Goal: Task Accomplishment & Management: Complete application form

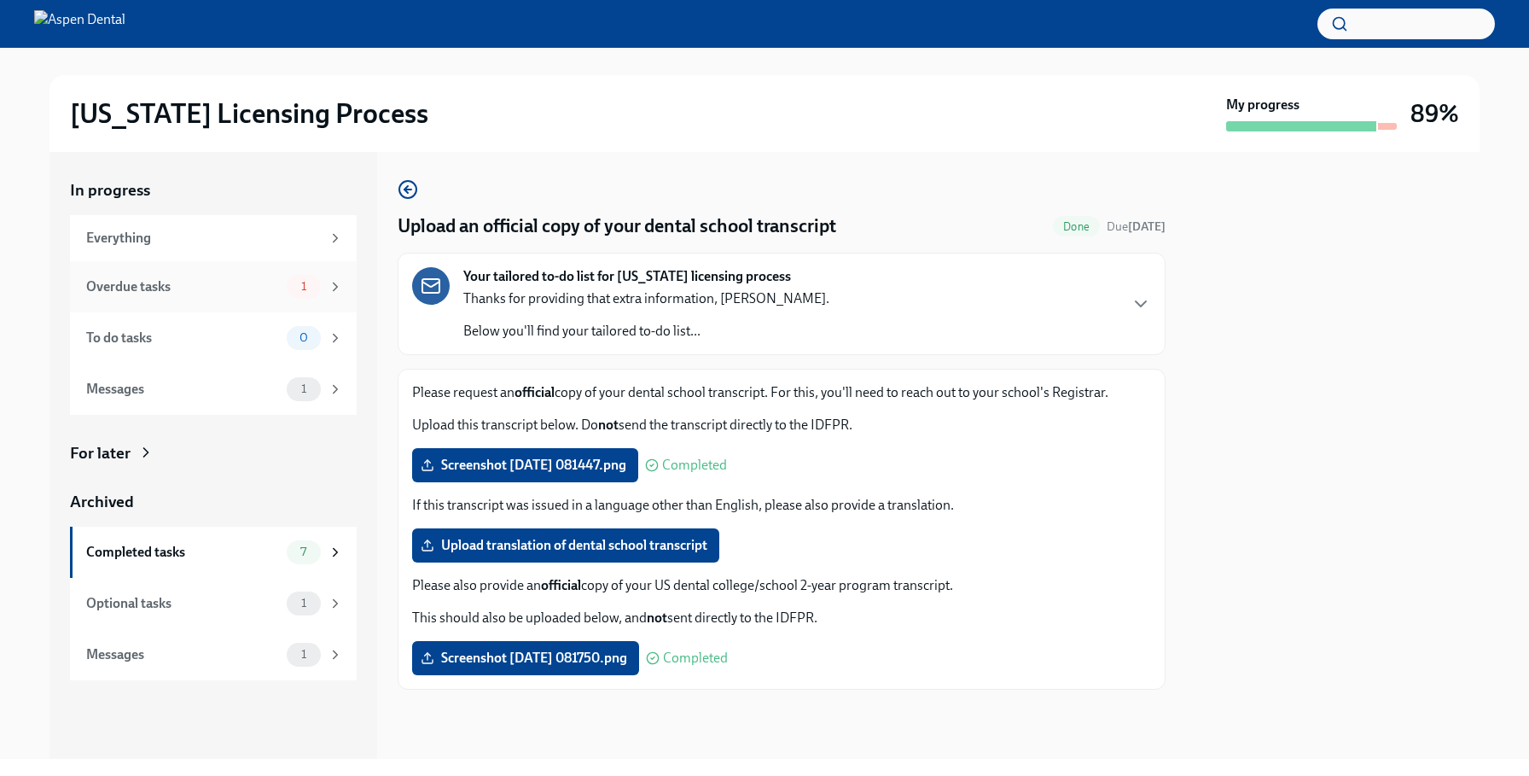
click at [241, 289] on div "Overdue tasks" at bounding box center [183, 286] width 194 height 19
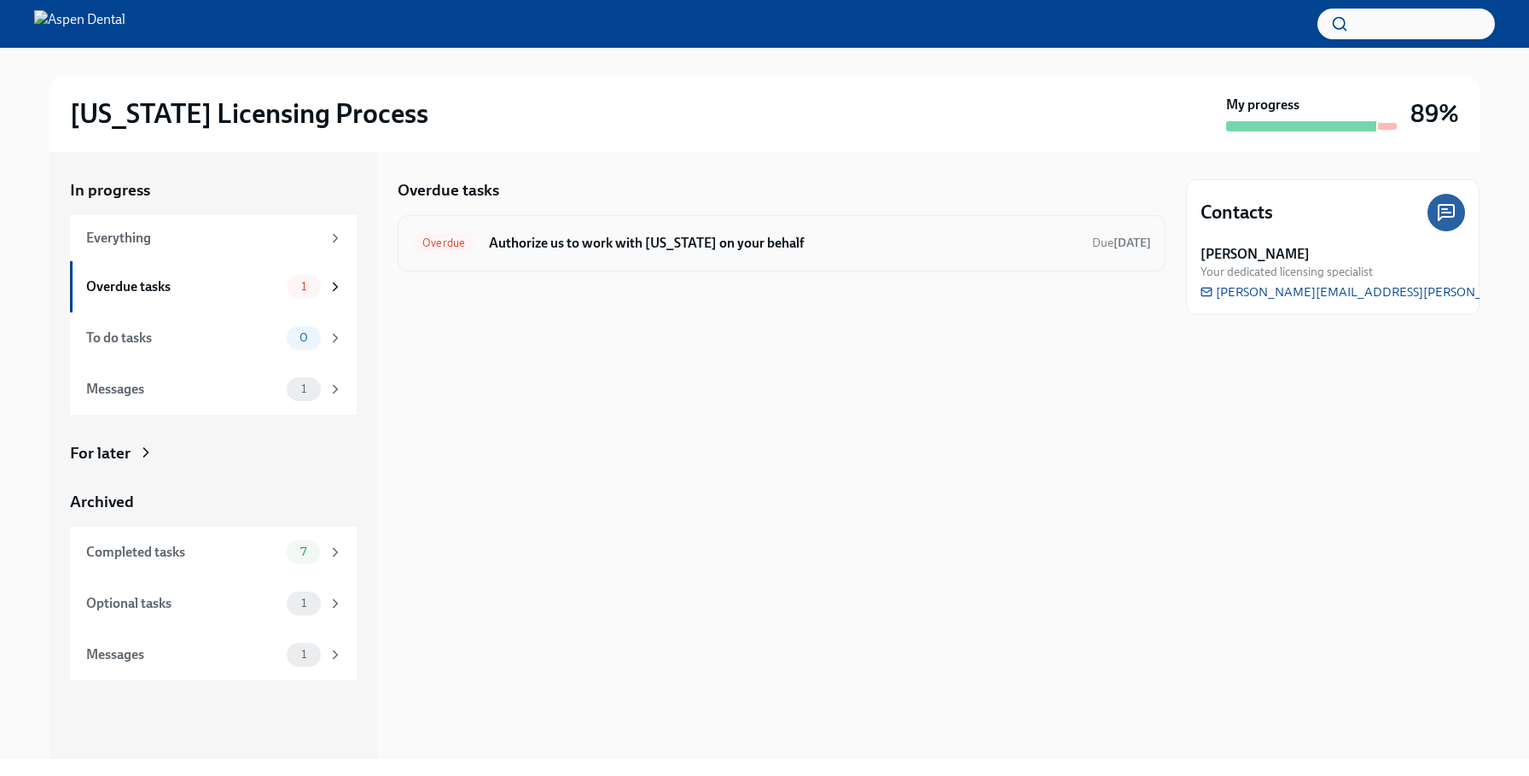
click at [560, 235] on h6 "Authorize us to work with [US_STATE] on your behalf" at bounding box center [784, 243] width 590 height 19
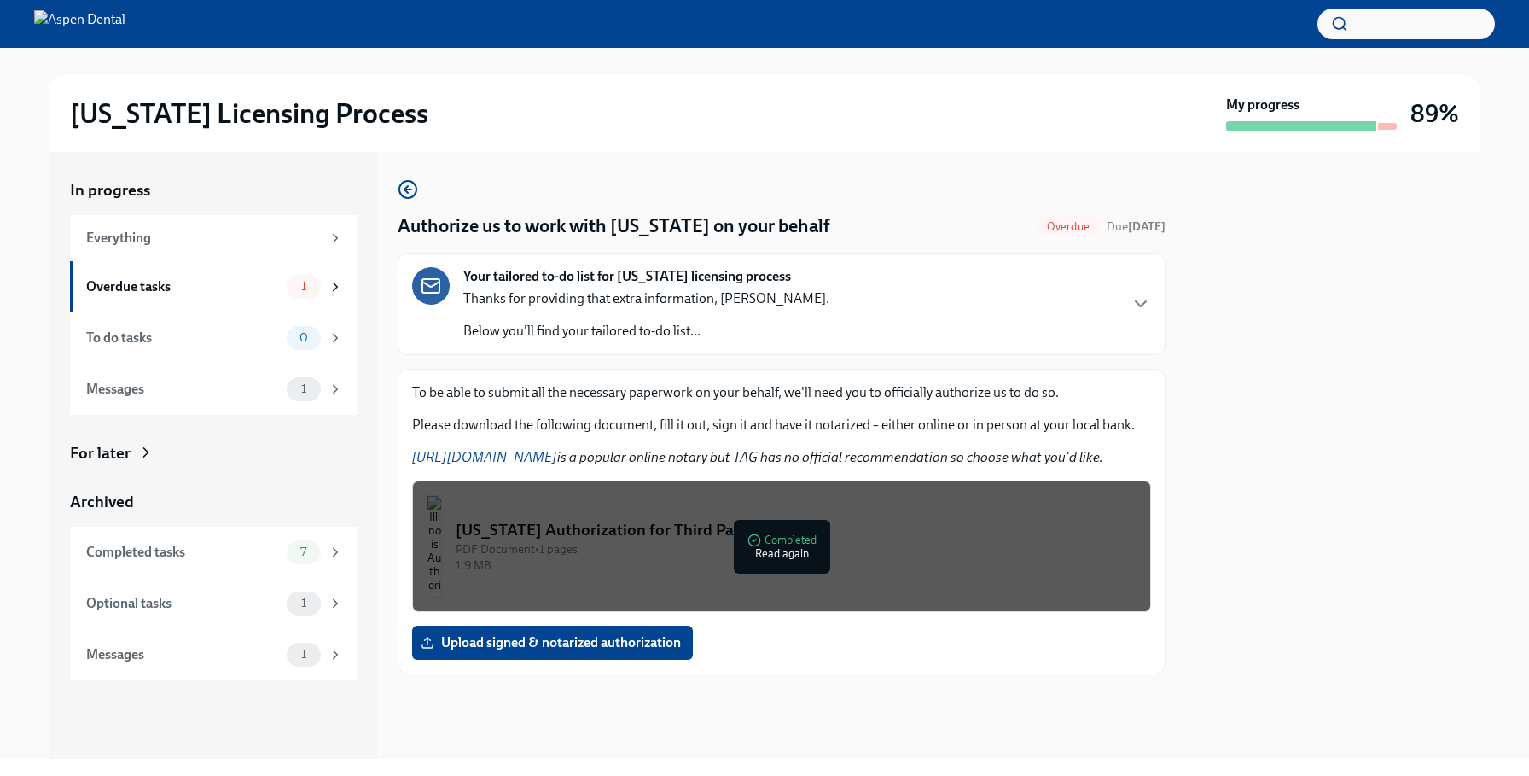
click at [625, 549] on div "PDF Document • 1 pages" at bounding box center [796, 549] width 681 height 16
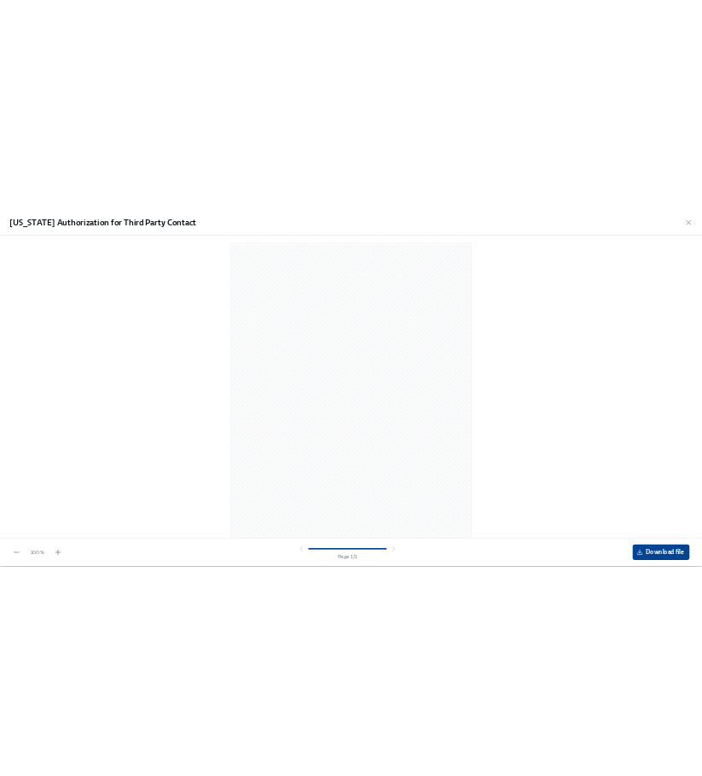
scroll to position [24, 0]
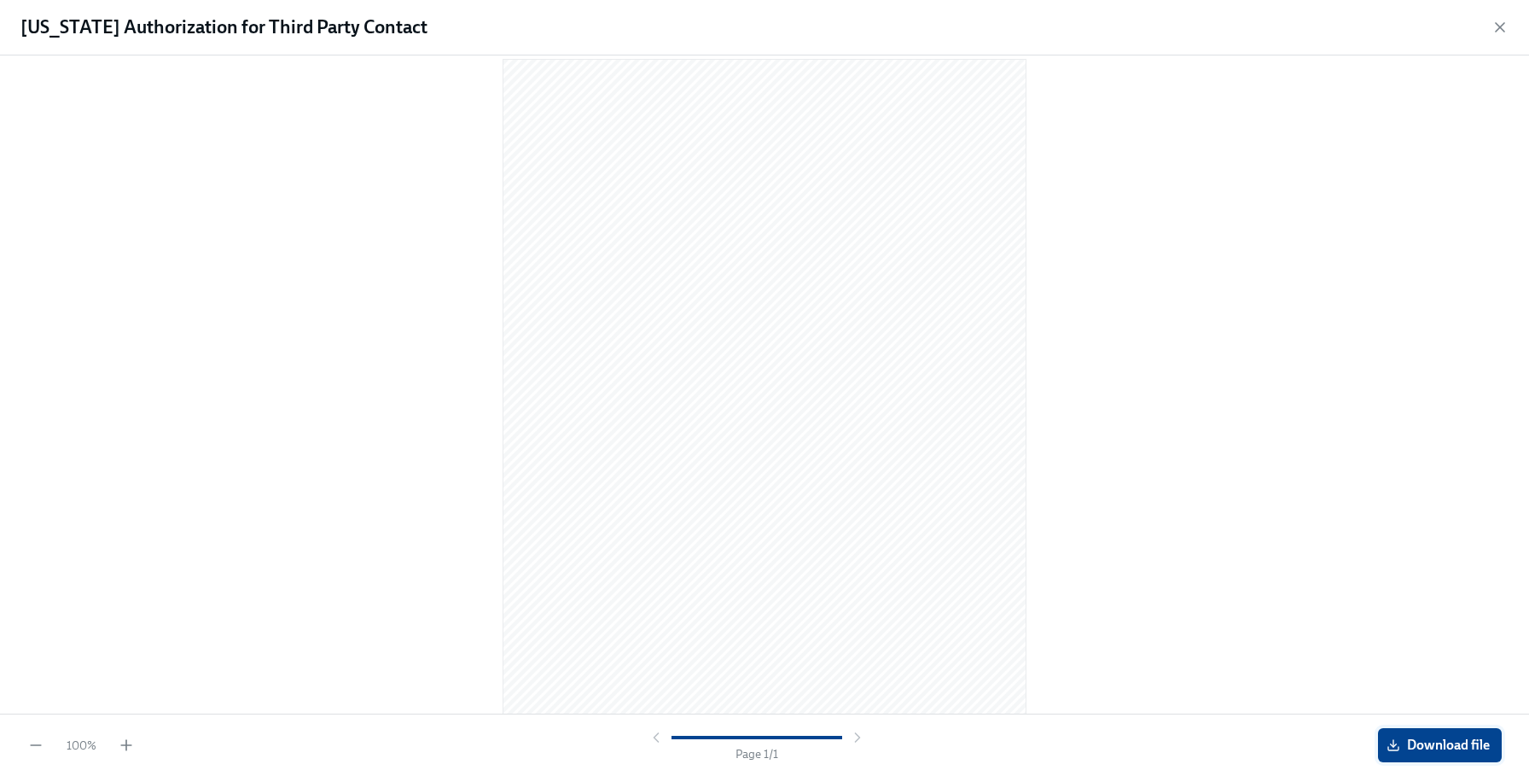
click at [1413, 738] on span "Download file" at bounding box center [1440, 744] width 100 height 17
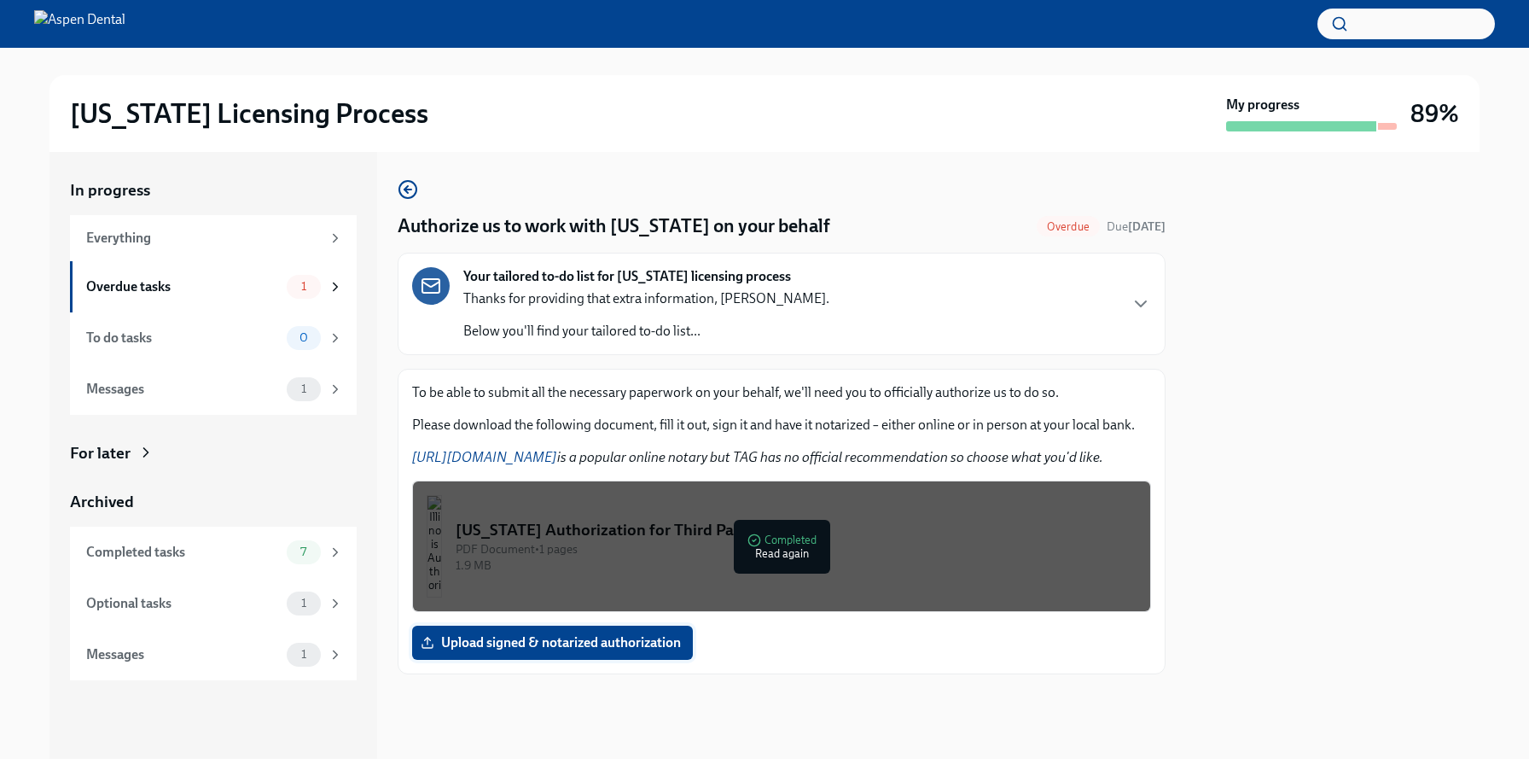
click at [622, 650] on span "Upload signed & notarized authorization" at bounding box center [552, 642] width 257 height 17
click at [0, 0] on input "Upload signed & notarized authorization" at bounding box center [0, 0] width 0 height 0
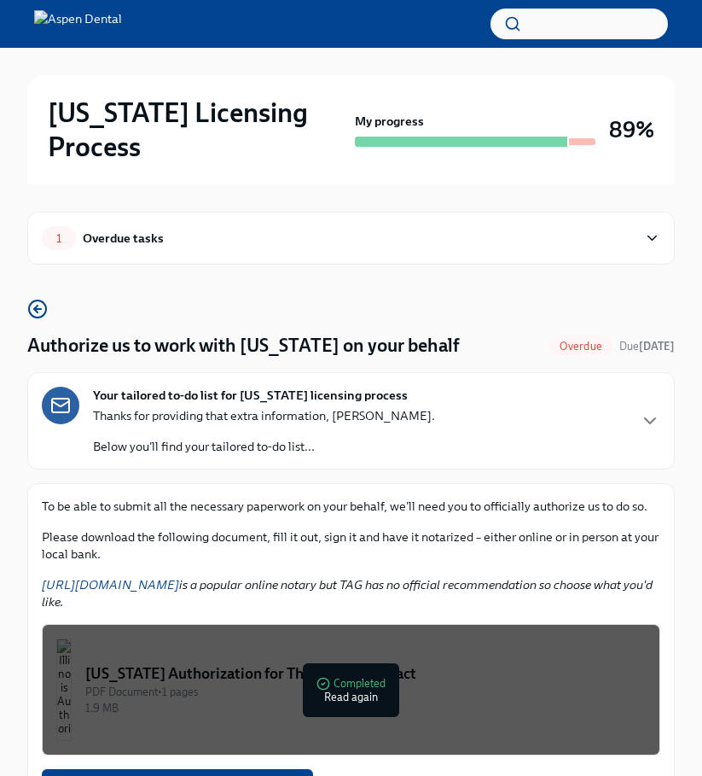
scroll to position [69, 0]
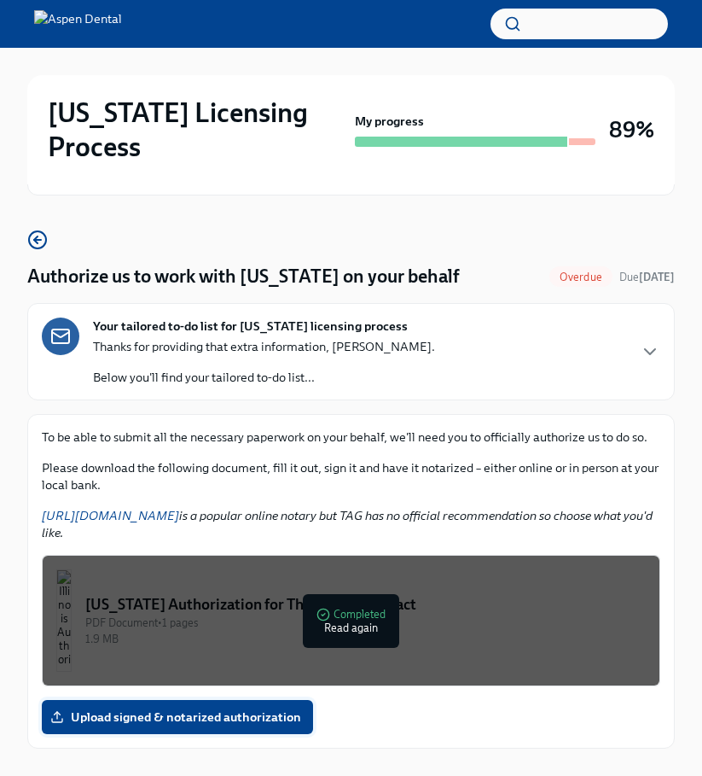
click at [200, 708] on span "Upload signed & notarized authorization" at bounding box center [177, 716] width 247 height 17
click at [0, 0] on input "Upload signed & notarized authorization" at bounding box center [0, 0] width 0 height 0
click at [200, 708] on span "Upload signed & notarized authorization" at bounding box center [177, 716] width 247 height 17
click at [0, 0] on input "Upload signed & notarized authorization" at bounding box center [0, 0] width 0 height 0
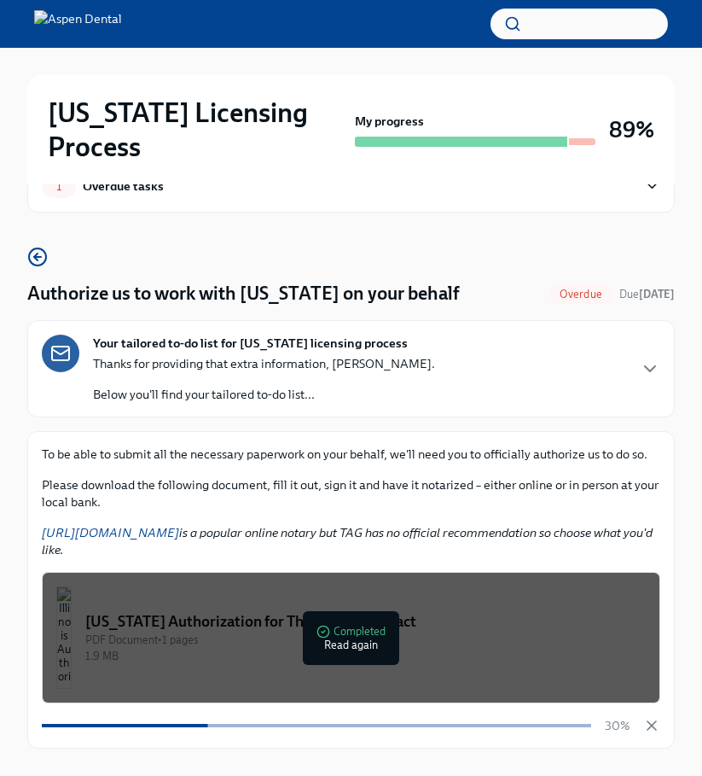
click at [498, 247] on div "Authorize us to work with [US_STATE] on your behalf Overdue Due [DATE] Your tai…" at bounding box center [351, 498] width 648 height 502
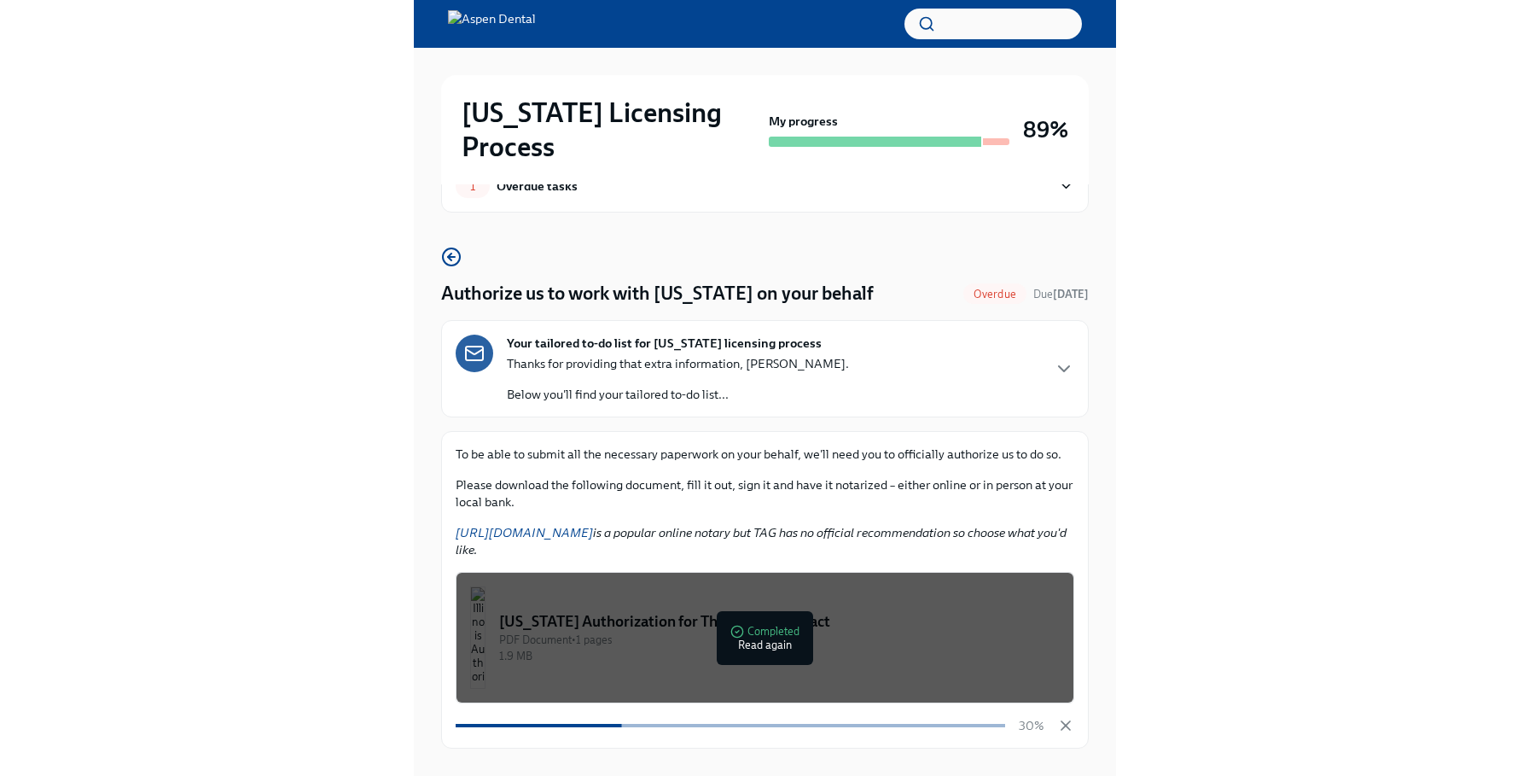
scroll to position [0, 0]
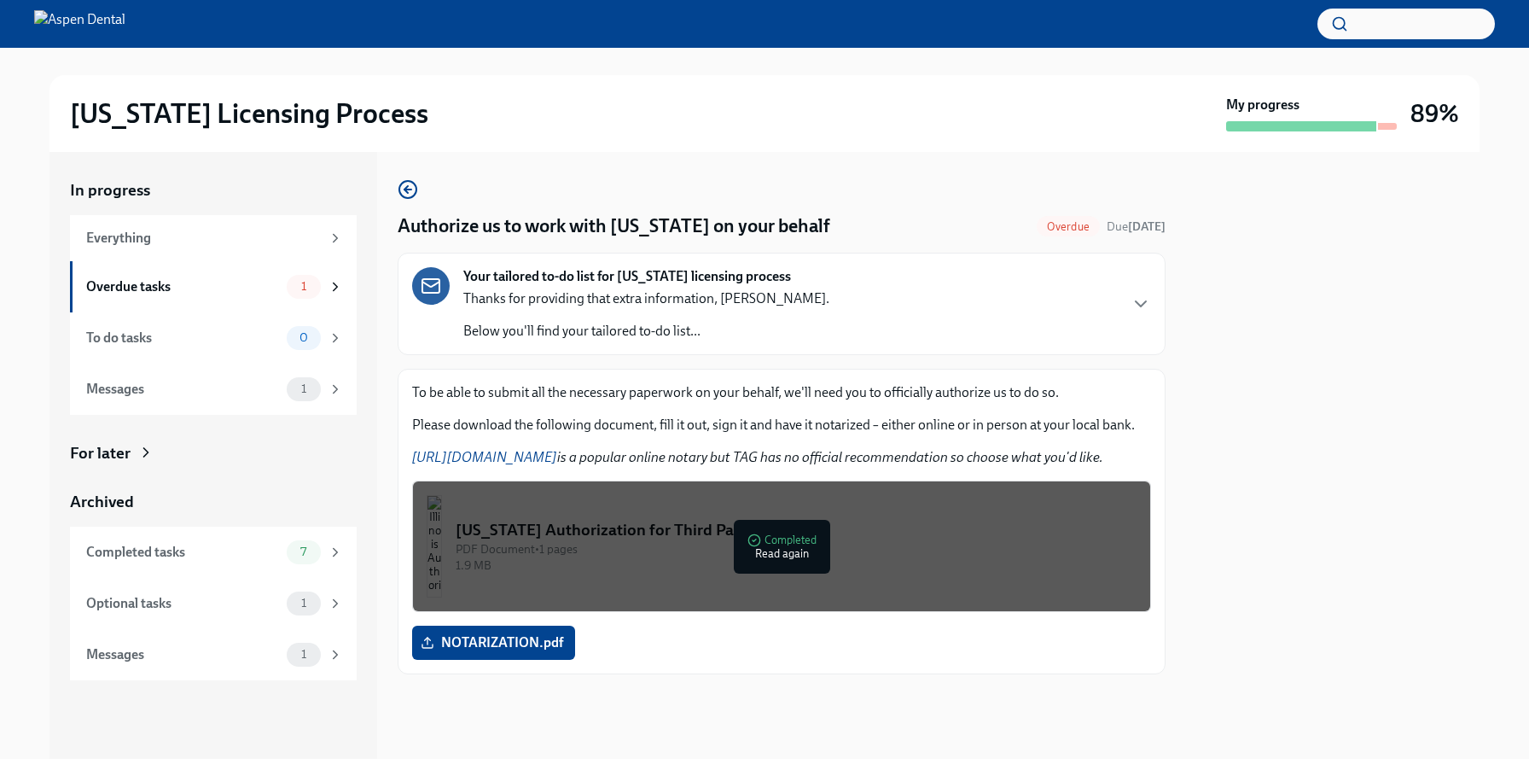
click at [714, 179] on div "Authorize us to work with [US_STATE] on your behalf Overdue Due [DATE] Your tai…" at bounding box center [782, 426] width 768 height 495
click at [138, 293] on div "Overdue tasks" at bounding box center [183, 286] width 194 height 19
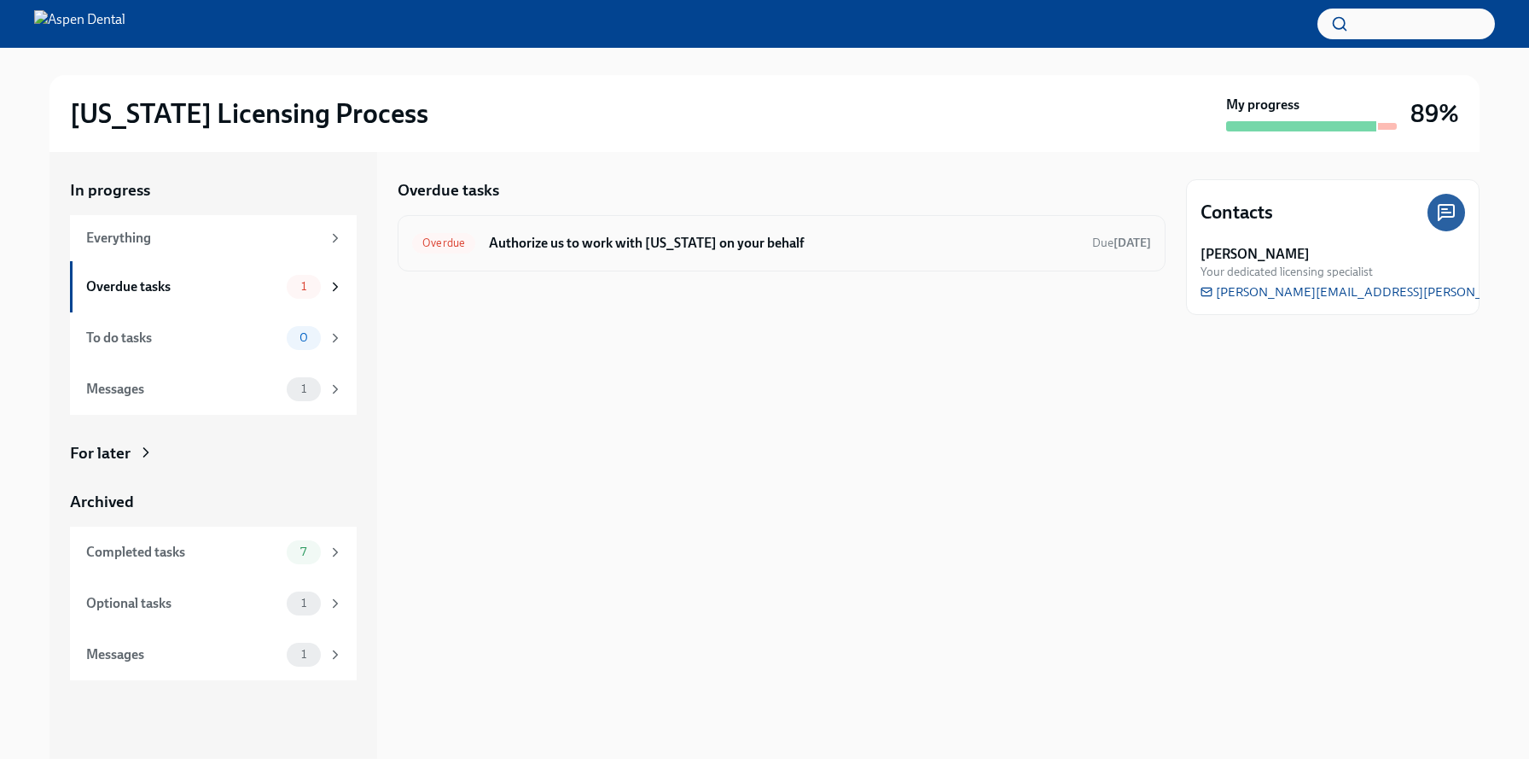
click at [550, 243] on h6 "Authorize us to work with [US_STATE] on your behalf" at bounding box center [784, 243] width 590 height 19
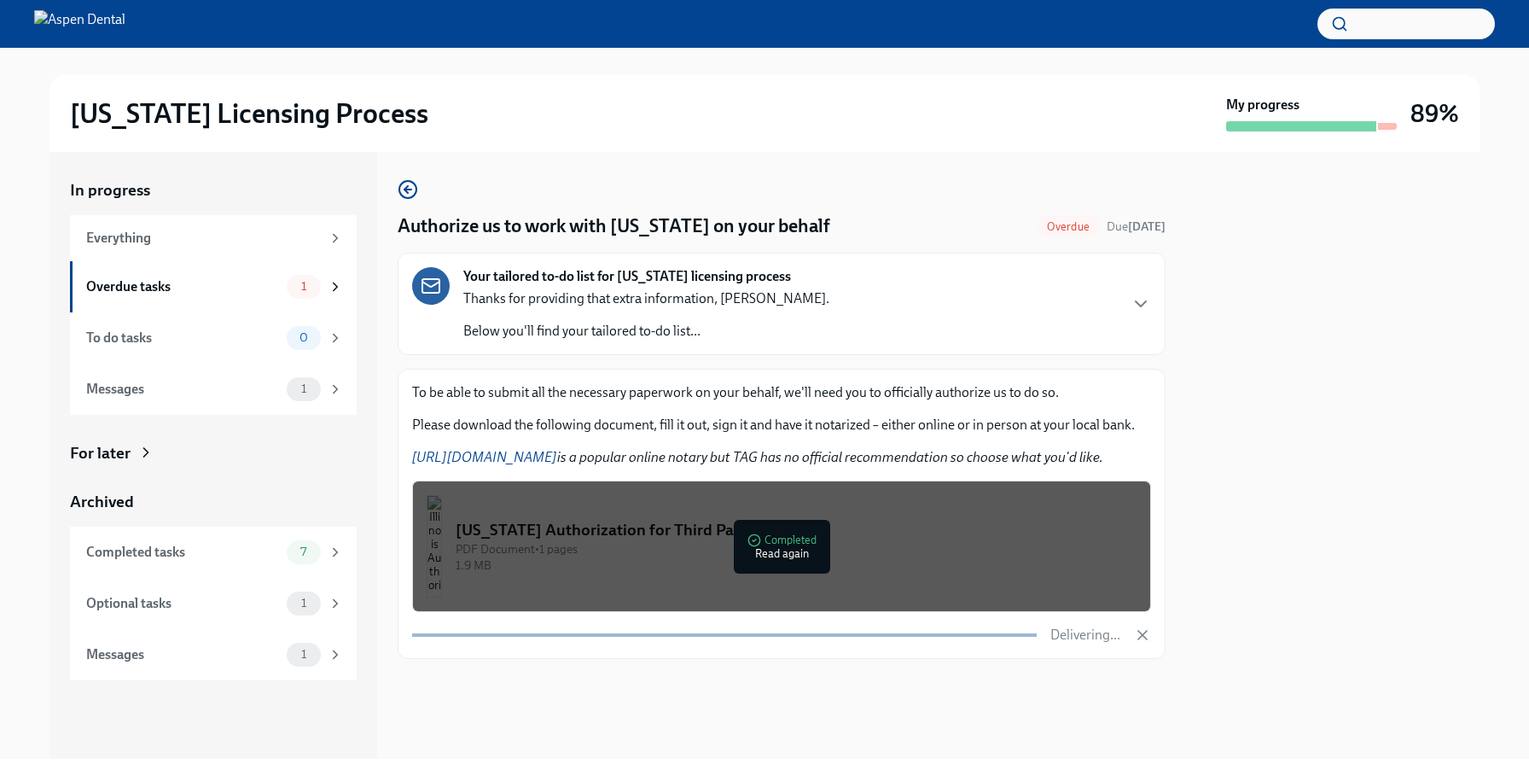
click at [136, 107] on h2 "[US_STATE] Licensing Process" at bounding box center [249, 113] width 358 height 34
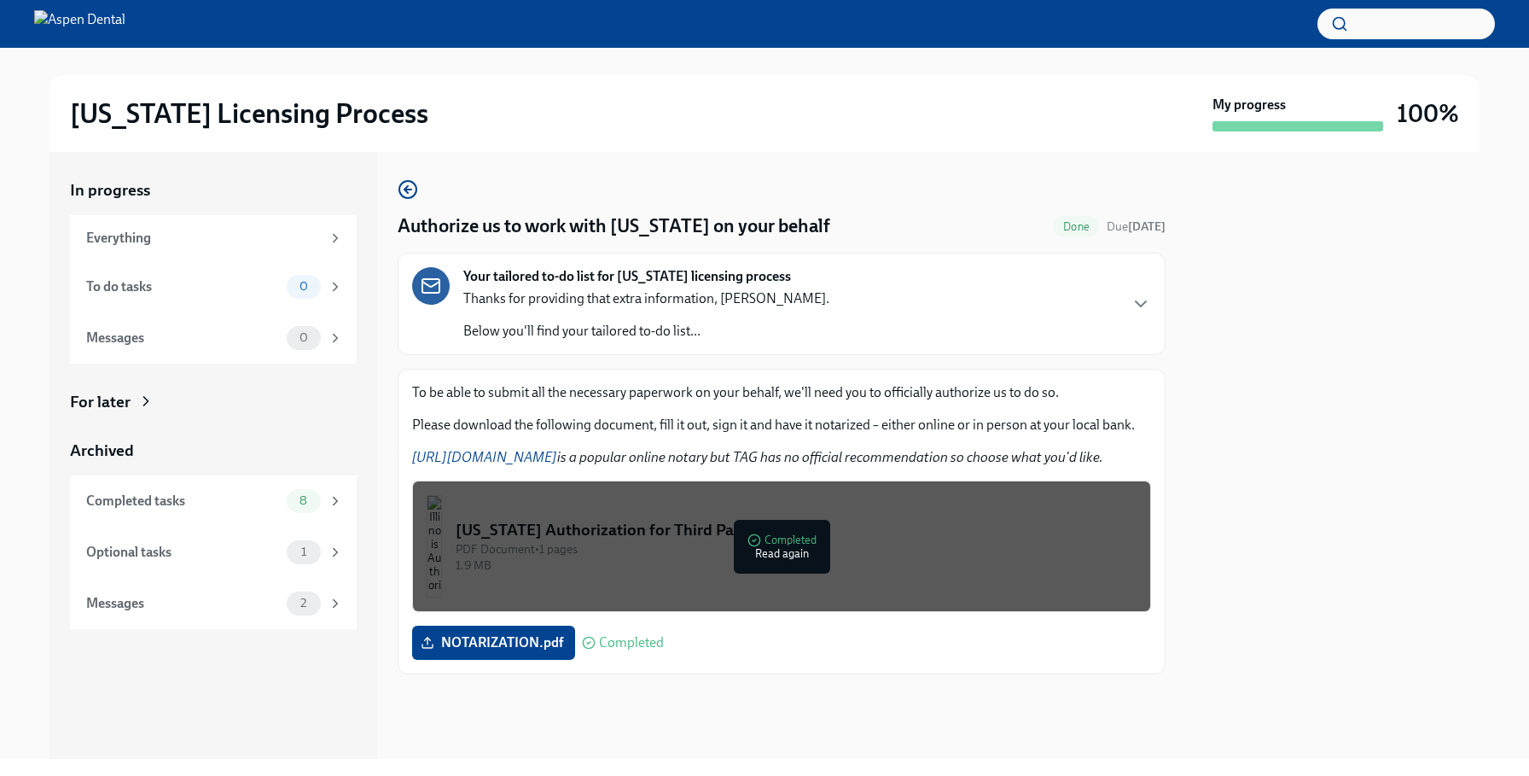
click at [90, 33] on img at bounding box center [79, 23] width 91 height 27
click at [407, 184] on icon "button" at bounding box center [408, 189] width 20 height 20
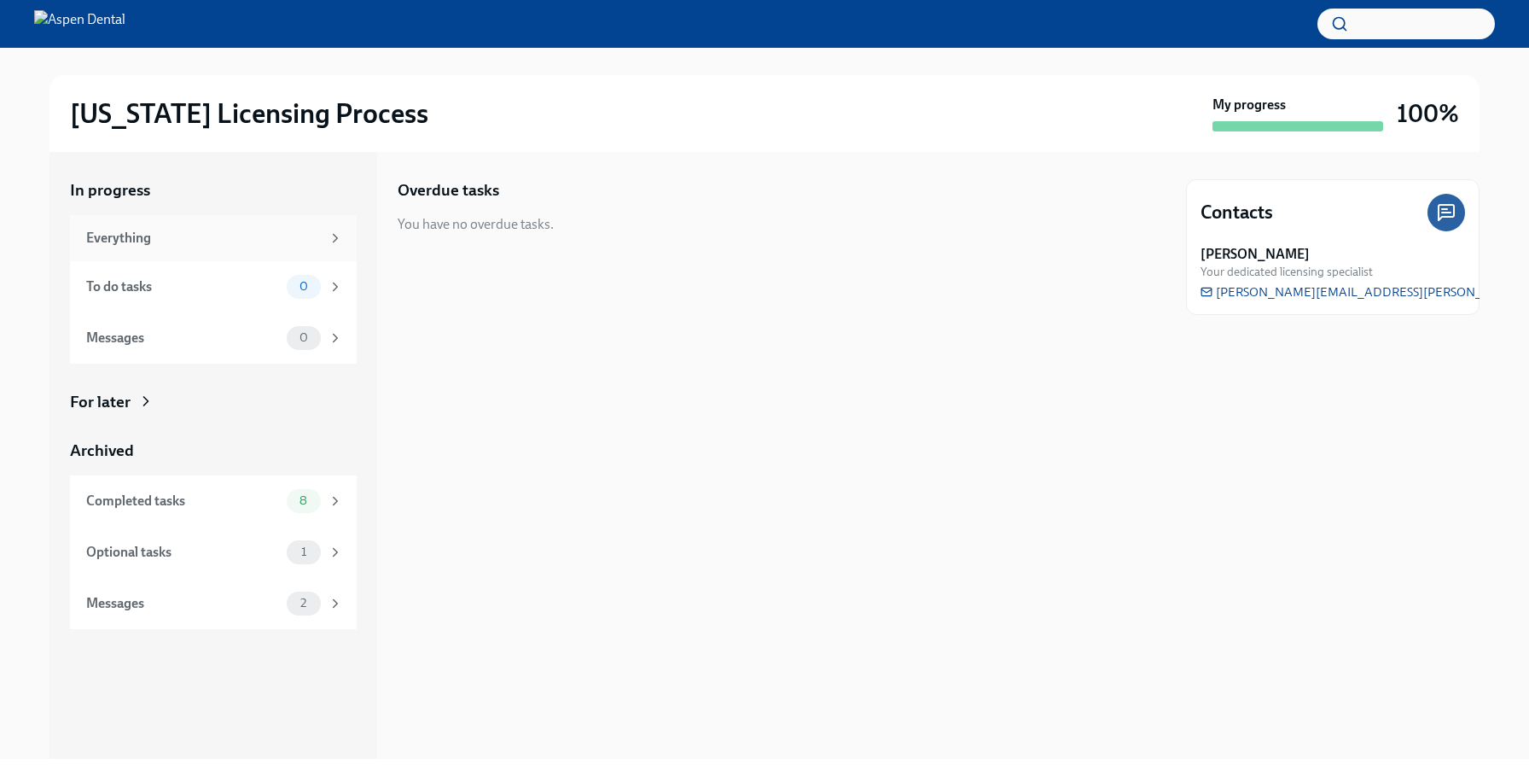
click at [229, 235] on div "Everything" at bounding box center [203, 238] width 235 height 19
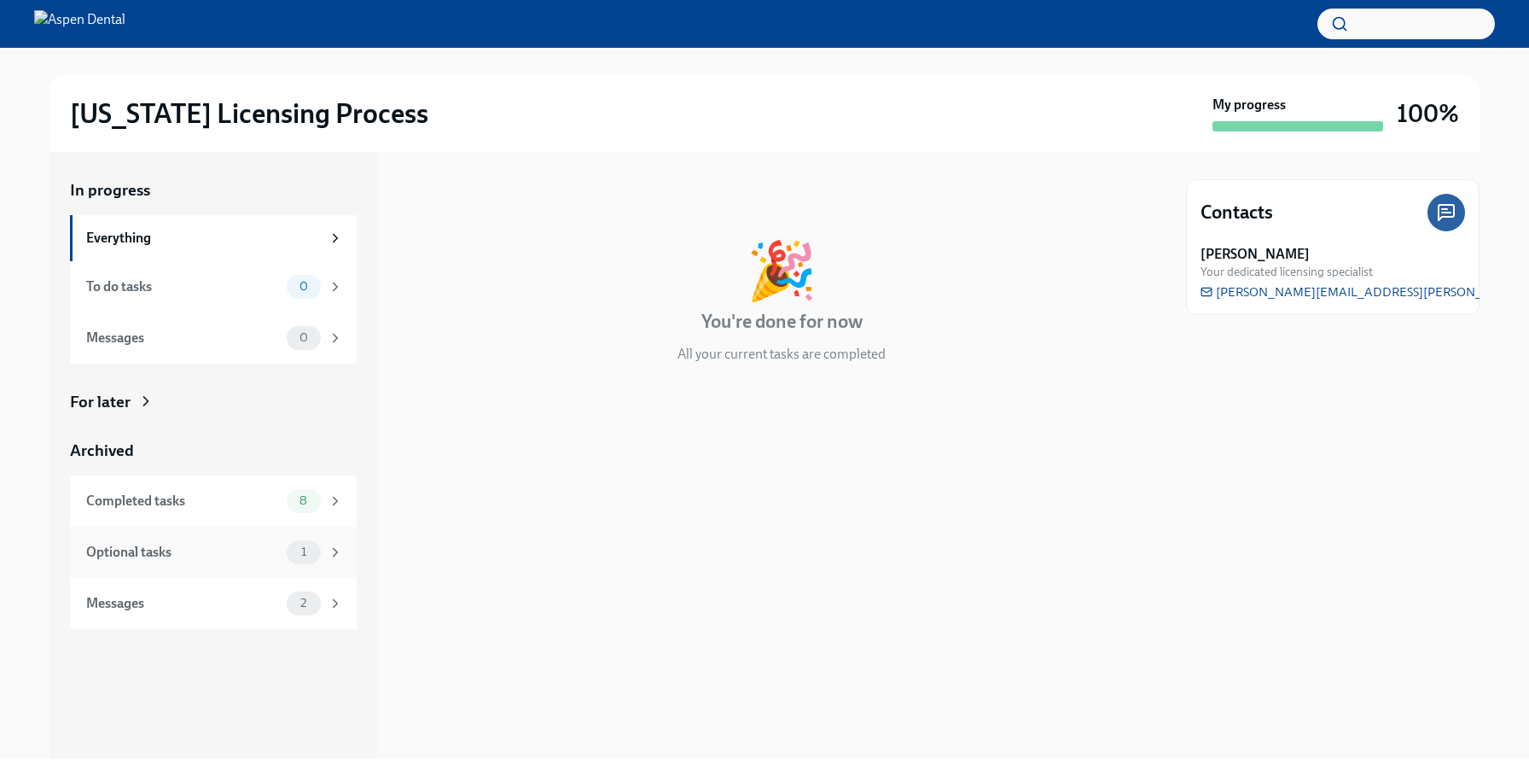
click at [299, 543] on div "1" at bounding box center [304, 552] width 34 height 24
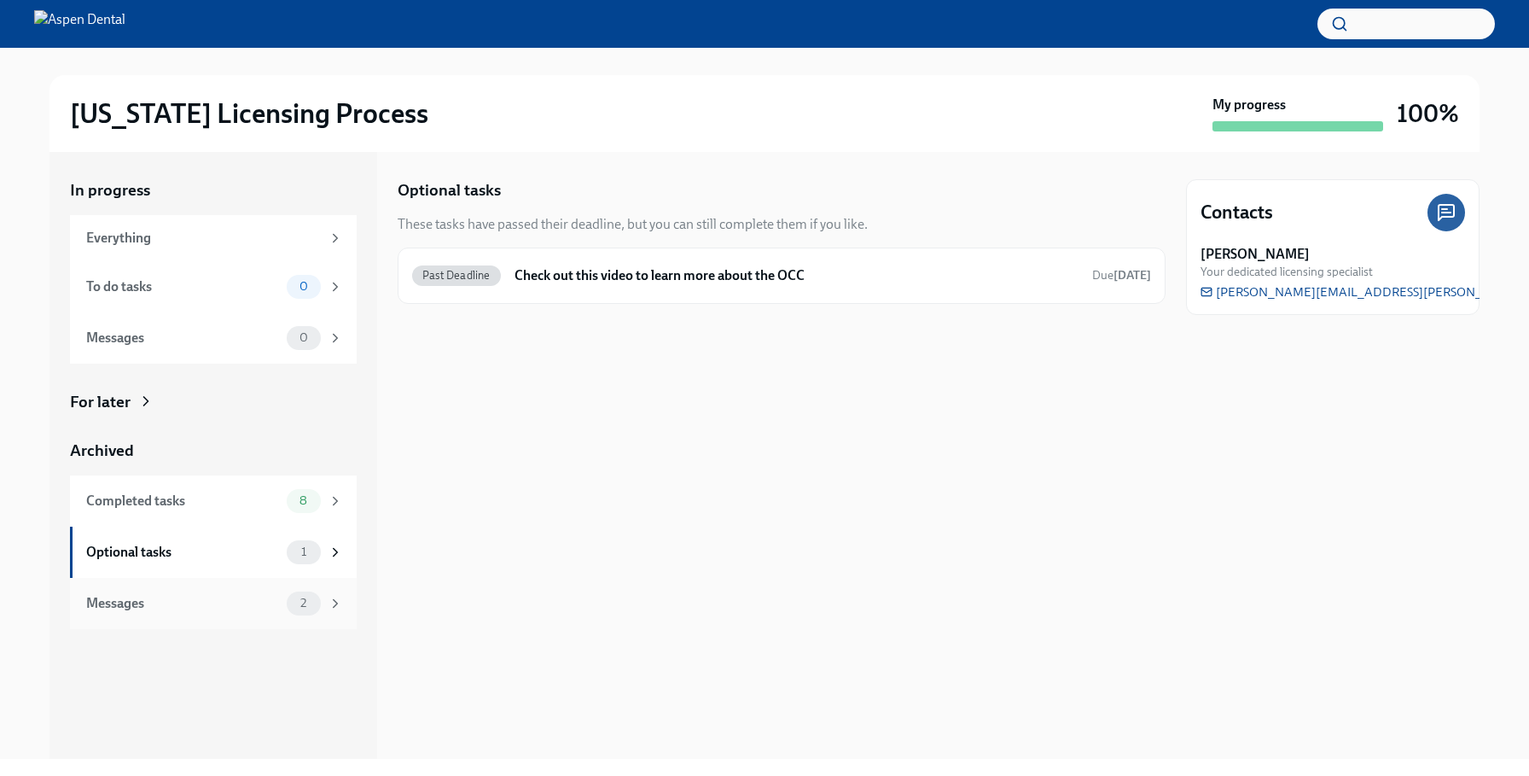
click at [261, 623] on div "Messages 2" at bounding box center [213, 603] width 287 height 51
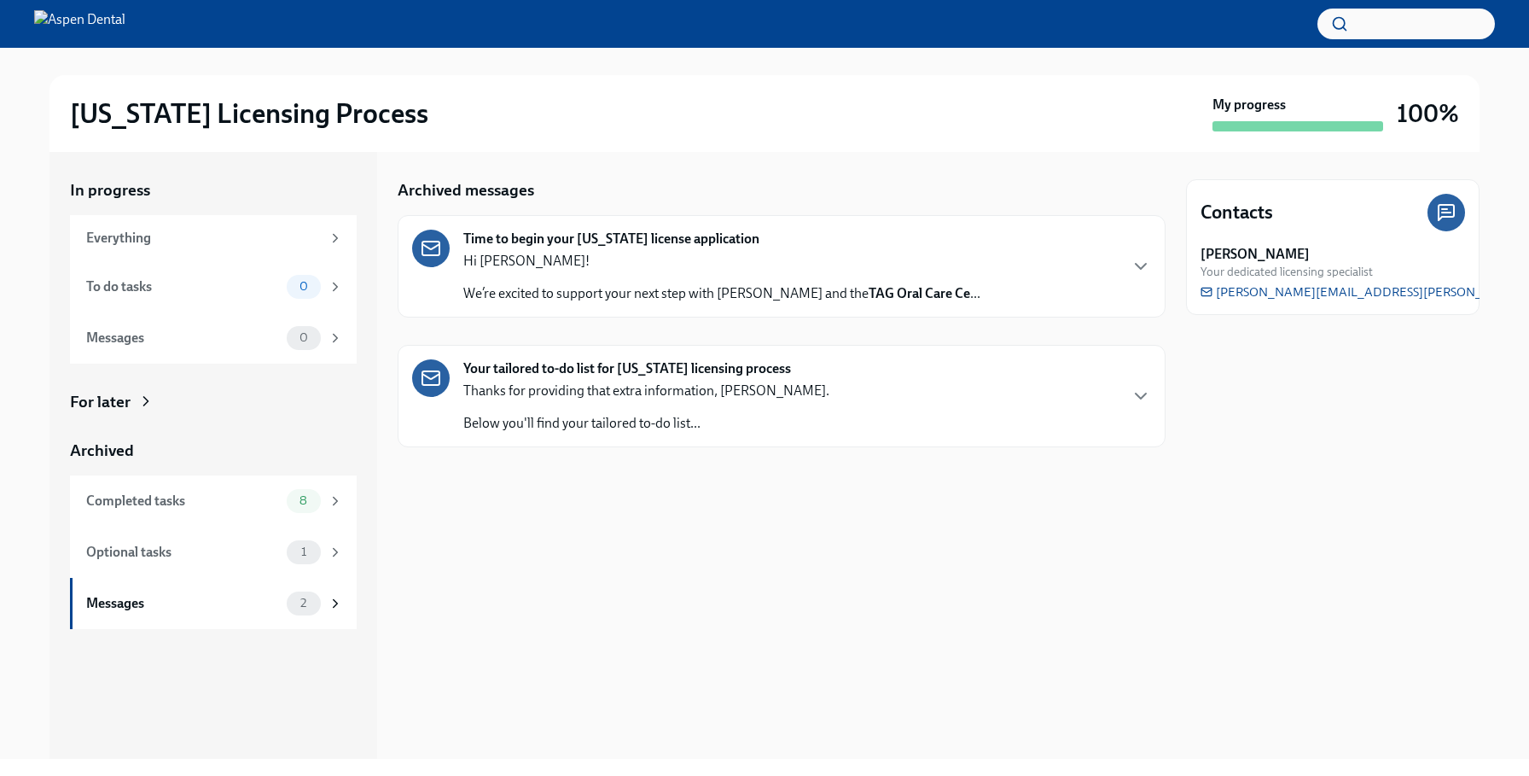
click at [722, 281] on div "Hi [PERSON_NAME]! We’re excited to support your next step with Aspen Dental and…" at bounding box center [721, 277] width 517 height 51
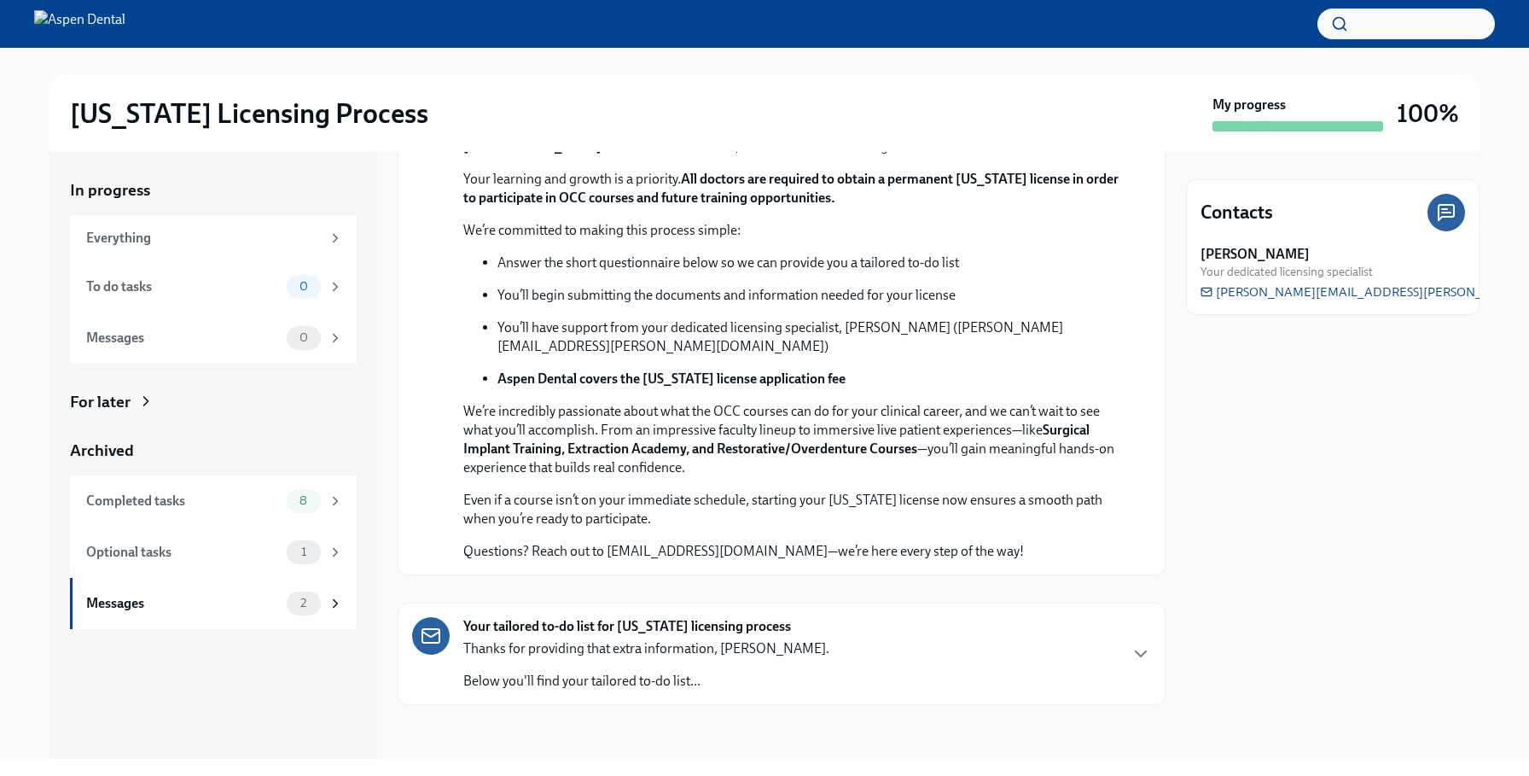
scroll to position [409, 0]
